Goal: Task Accomplishment & Management: Use online tool/utility

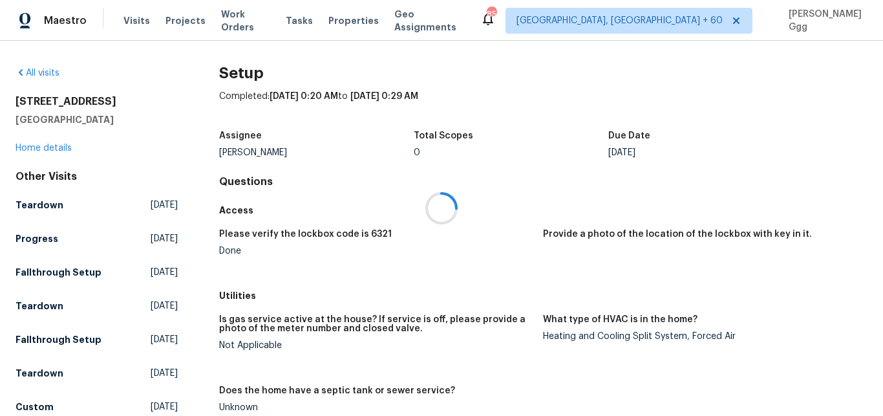
click at [129, 22] on div at bounding box center [441, 208] width 883 height 416
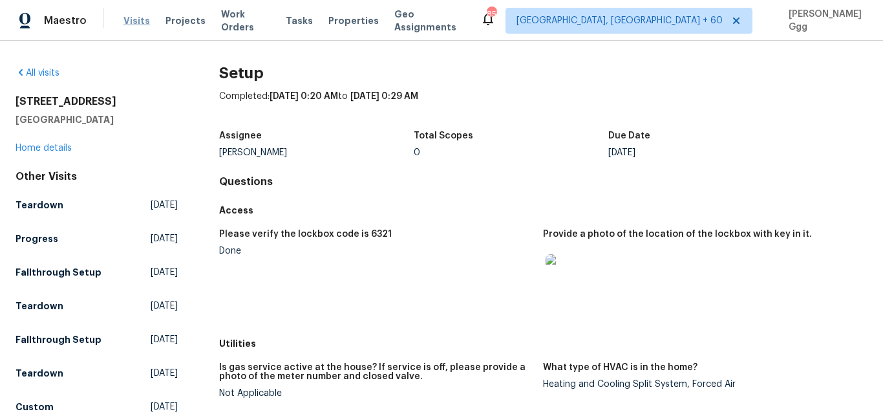
click at [133, 21] on span "Visits" at bounding box center [136, 20] width 27 height 13
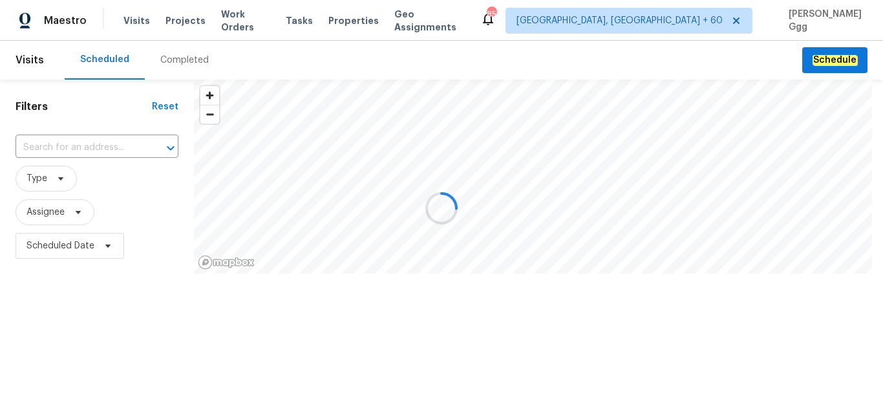
click at [173, 56] on div at bounding box center [441, 208] width 883 height 416
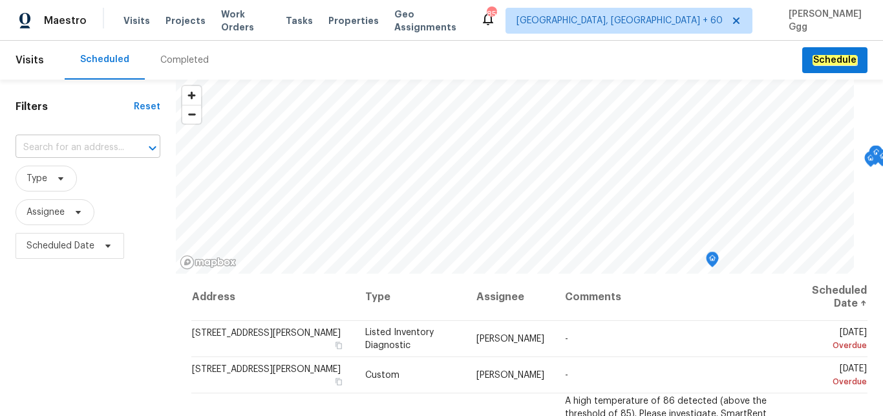
click at [41, 145] on input "text" at bounding box center [70, 148] width 109 height 20
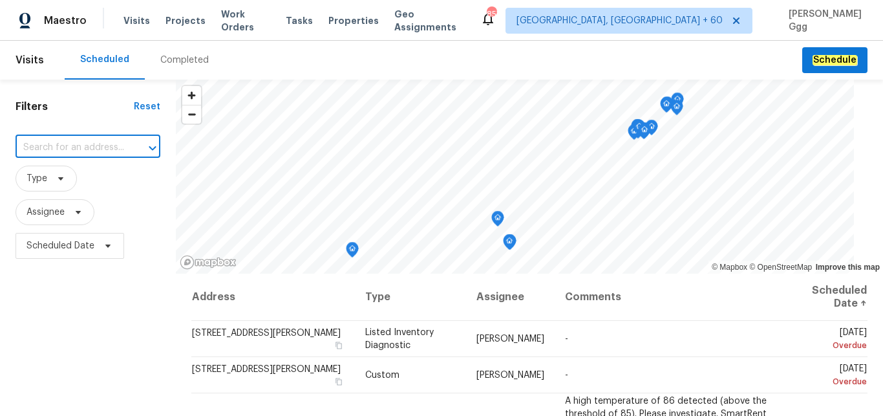
click at [182, 61] on div "Completed" at bounding box center [184, 60] width 48 height 13
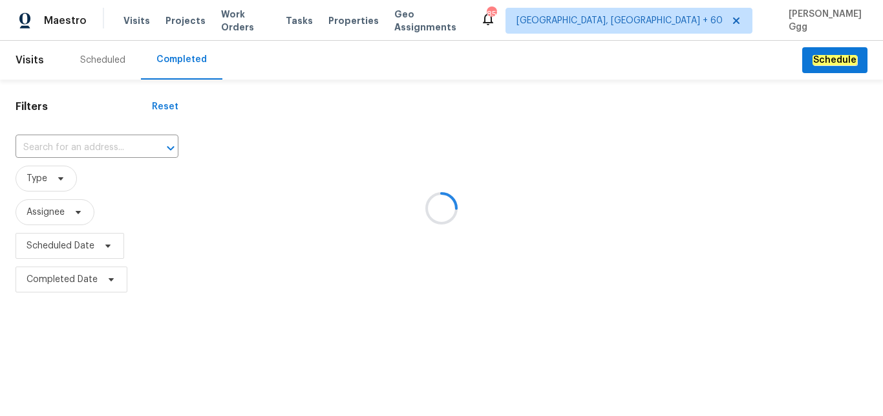
click at [174, 56] on div at bounding box center [441, 208] width 883 height 416
click at [37, 138] on div at bounding box center [441, 208] width 883 height 416
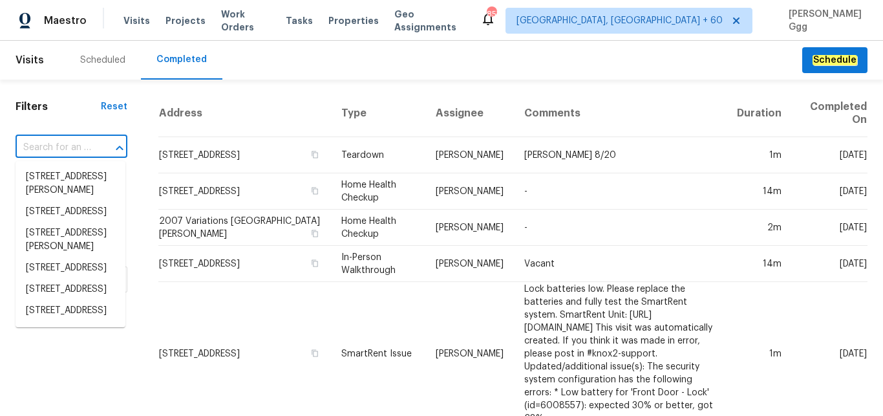
paste input "[STREET_ADDRESS]"
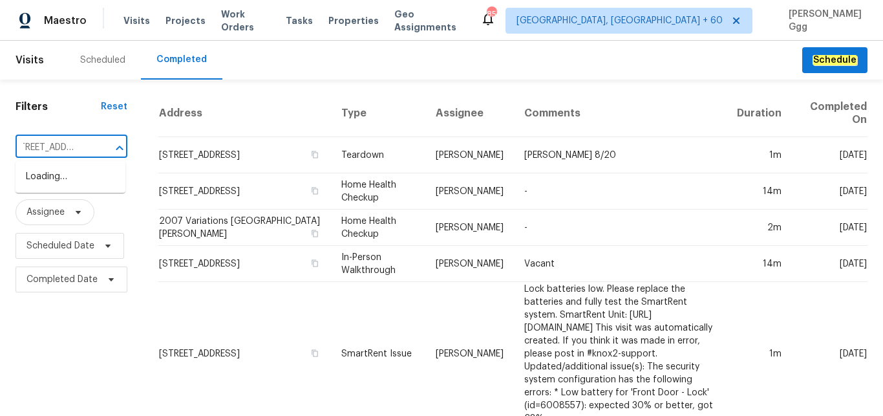
scroll to position [0, 142]
type input "[STREET_ADDRESS]"
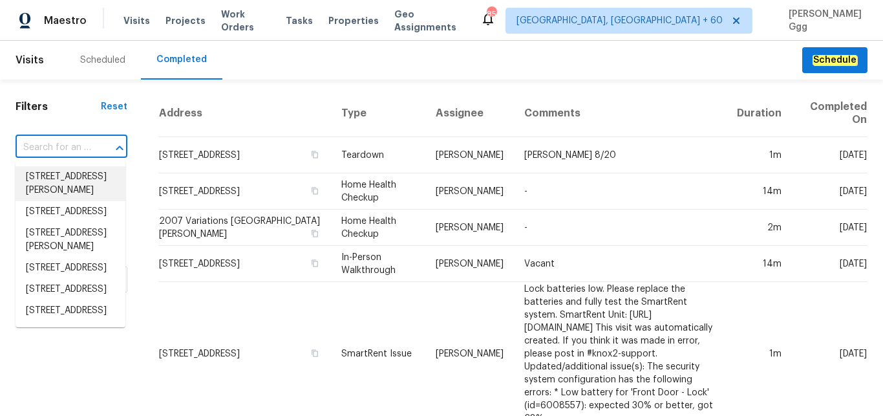
click at [63, 145] on input "text" at bounding box center [54, 148] width 76 height 20
paste input "[STREET_ADDRESS]"
type input "[STREET_ADDRESS]"
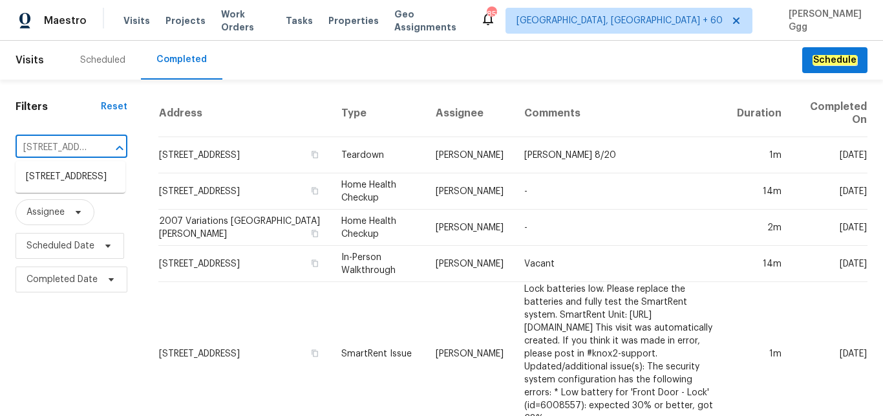
scroll to position [0, 142]
click at [64, 187] on li "[STREET_ADDRESS]" at bounding box center [71, 176] width 110 height 21
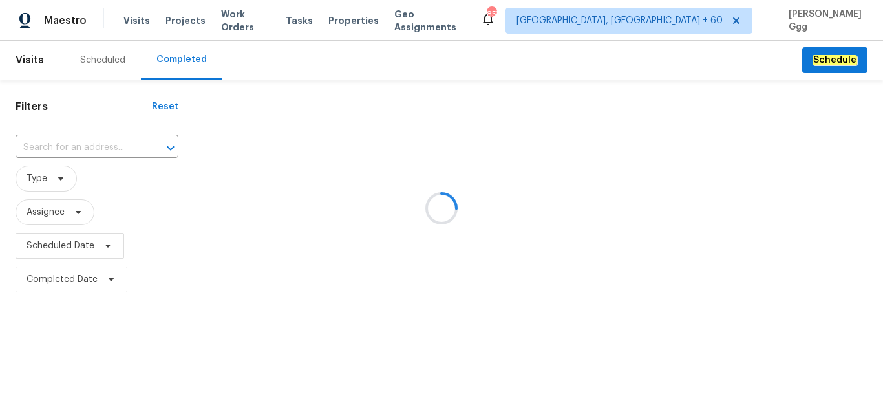
type input "[STREET_ADDRESS]"
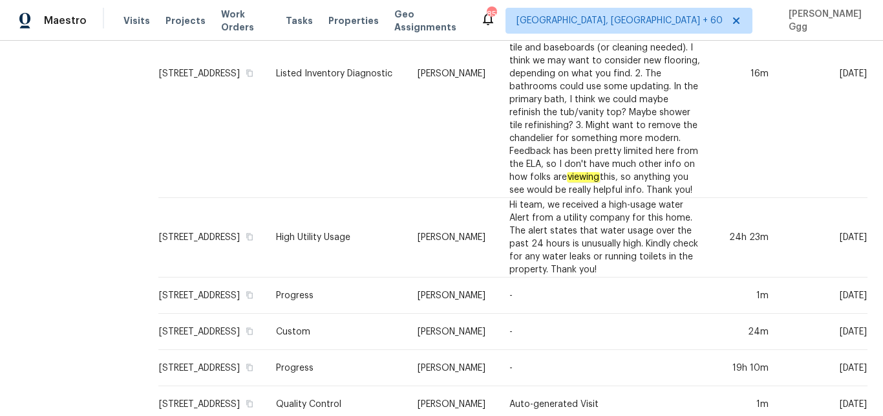
scroll to position [597, 0]
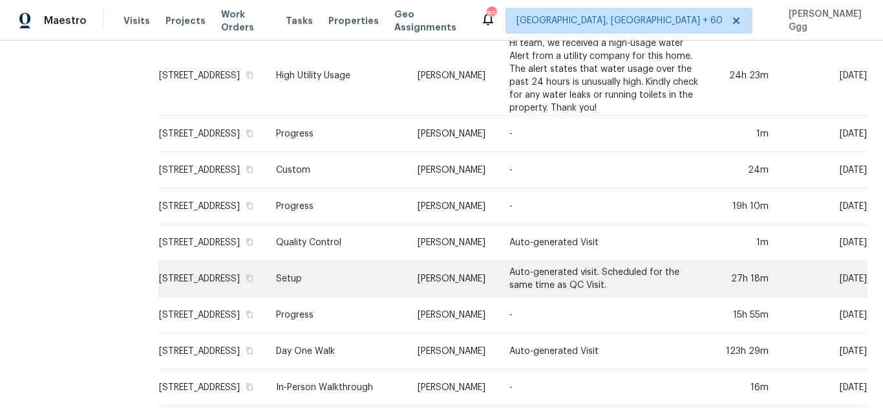
click at [346, 297] on td "Setup" at bounding box center [337, 279] width 142 height 36
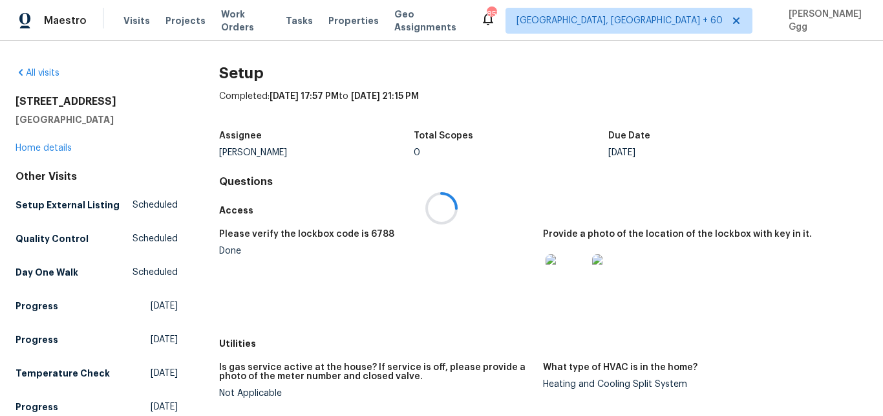
click at [52, 142] on div at bounding box center [441, 208] width 883 height 416
click at [52, 149] on link "Home details" at bounding box center [44, 148] width 56 height 9
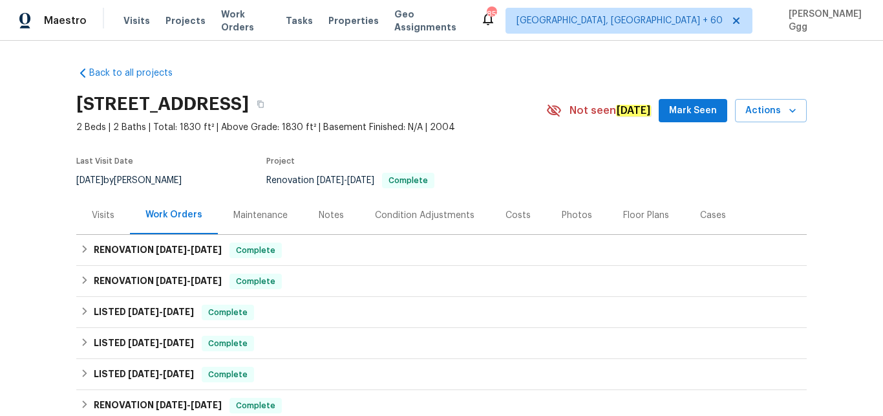
click at [566, 210] on div "Photos" at bounding box center [577, 215] width 30 height 13
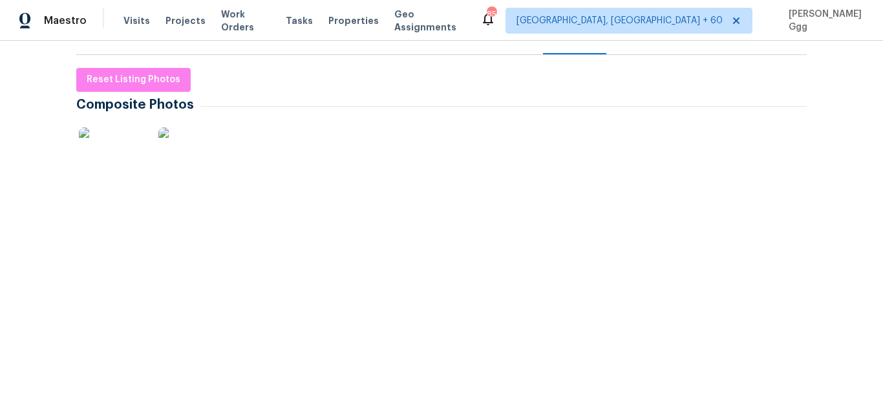
scroll to position [271, 0]
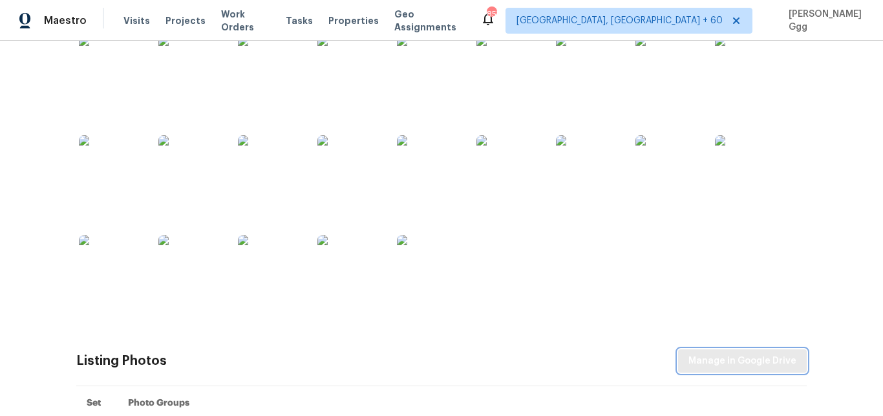
click at [725, 364] on span "Manage in Google Drive" at bounding box center [742, 361] width 108 height 16
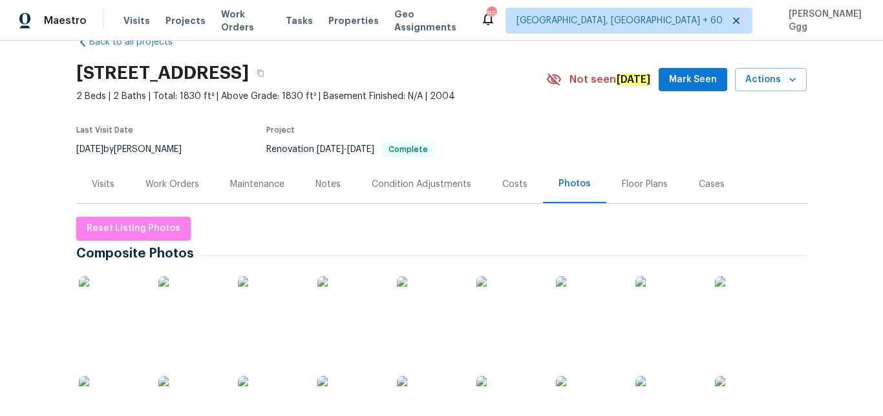
scroll to position [0, 0]
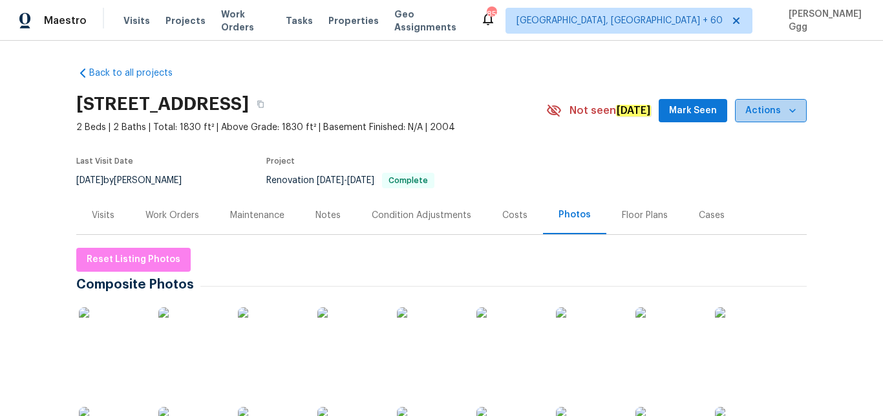
click at [793, 105] on icon "button" at bounding box center [792, 110] width 13 height 13
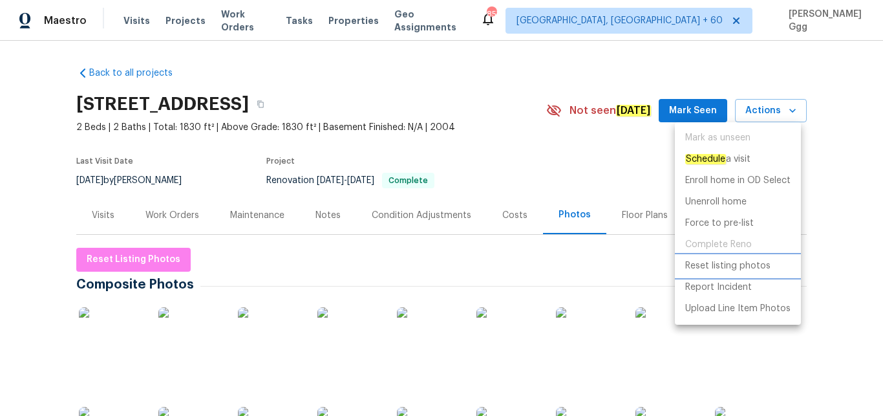
click at [722, 271] on p "Reset listing photos" at bounding box center [727, 266] width 85 height 14
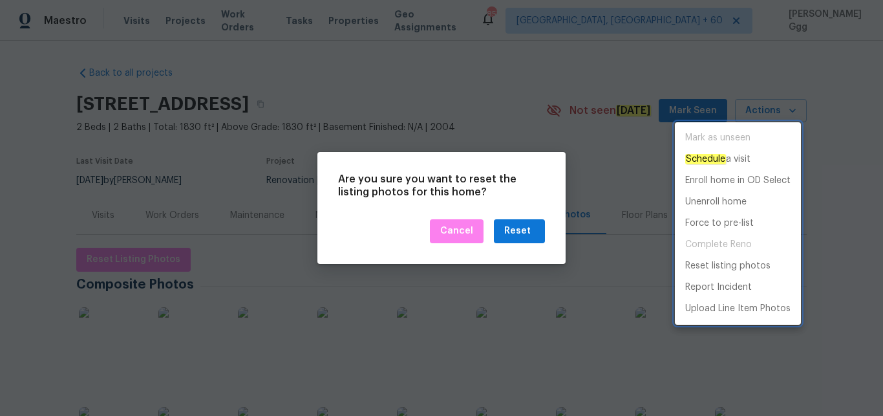
click at [515, 220] on div at bounding box center [441, 208] width 883 height 416
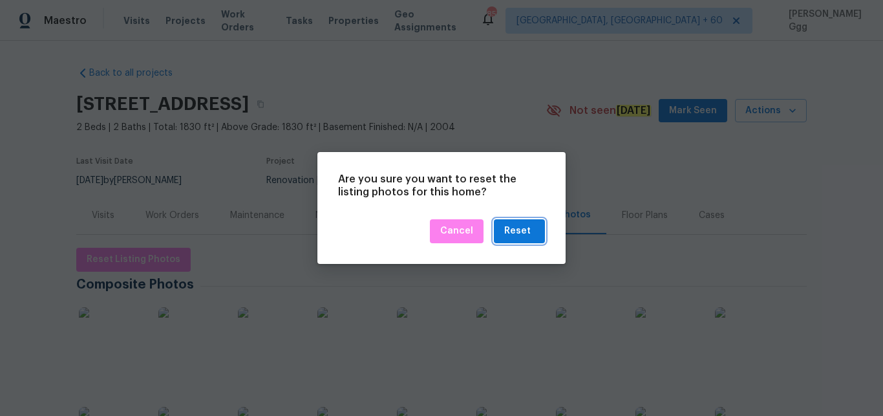
click at [516, 232] on div "Reset" at bounding box center [517, 231] width 27 height 16
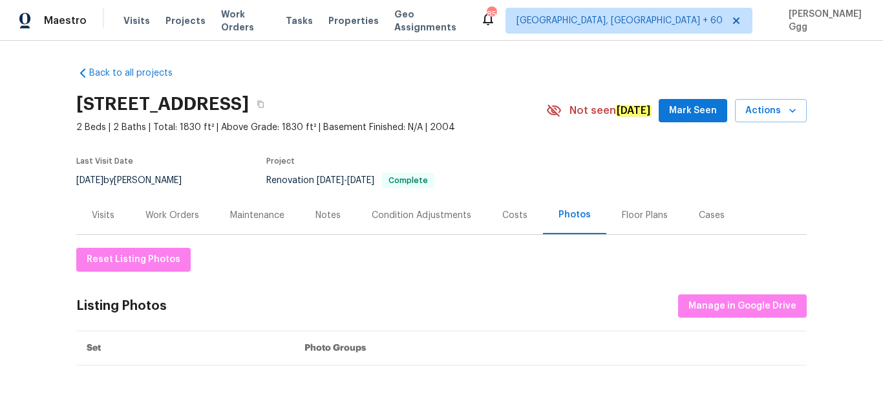
scroll to position [109, 0]
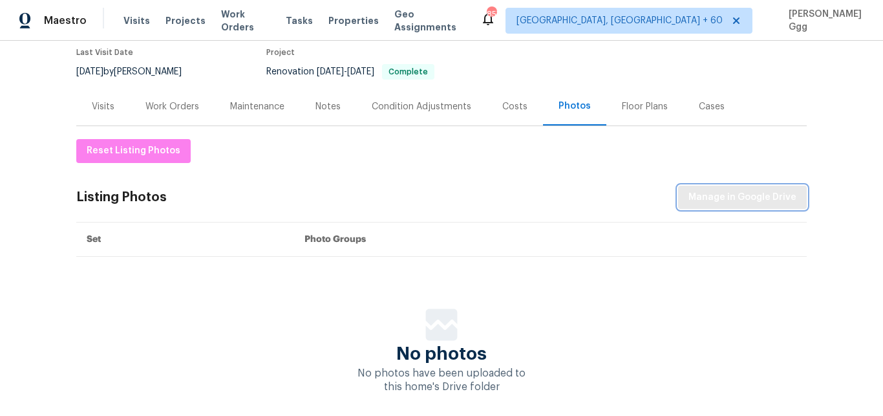
click at [719, 200] on span "Manage in Google Drive" at bounding box center [742, 197] width 108 height 16
